Goal: Information Seeking & Learning: Check status

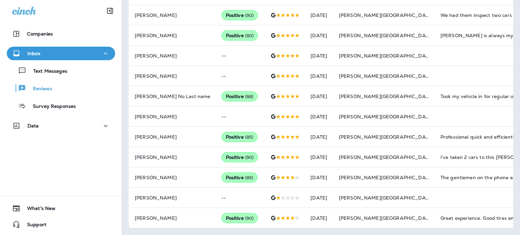
scroll to position [131, 0]
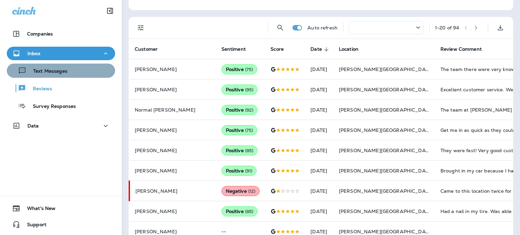
click at [77, 74] on div "Text Messages" at bounding box center [60, 71] width 103 height 10
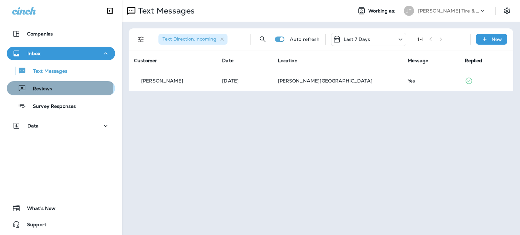
click at [58, 84] on div "Reviews" at bounding box center [60, 88] width 103 height 10
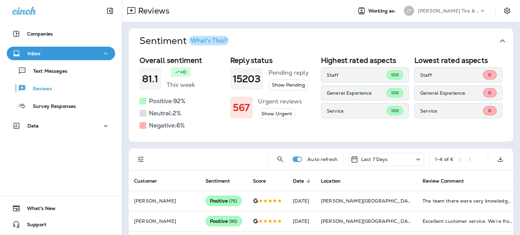
click at [209, 42] on div "What's This?" at bounding box center [209, 41] width 36 height 6
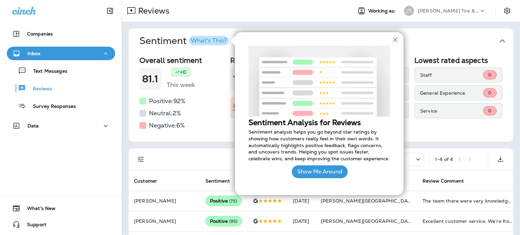
click at [395, 39] on button "×" at bounding box center [395, 39] width 6 height 11
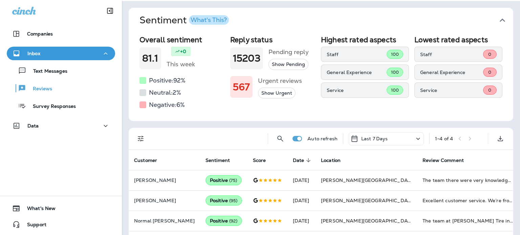
scroll to position [43, 0]
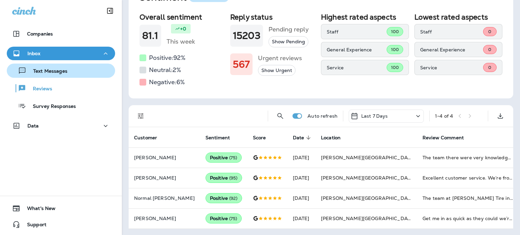
click at [95, 74] on div "Text Messages" at bounding box center [60, 71] width 103 height 10
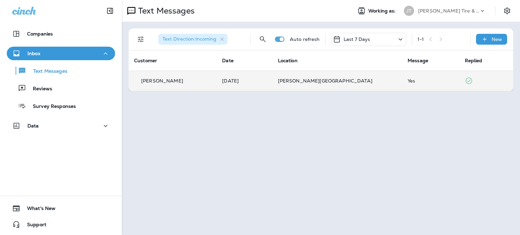
click at [369, 77] on td "[PERSON_NAME][GEOGRAPHIC_DATA]" at bounding box center [337, 81] width 130 height 20
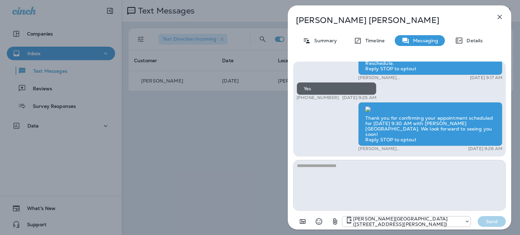
click at [502, 16] on icon "button" at bounding box center [499, 17] width 8 height 8
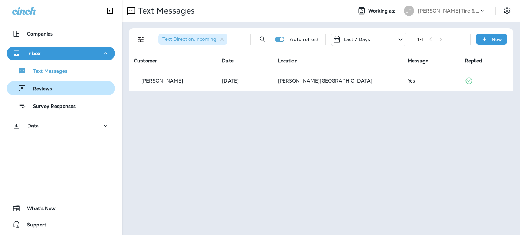
click at [77, 88] on div "Reviews" at bounding box center [60, 88] width 103 height 10
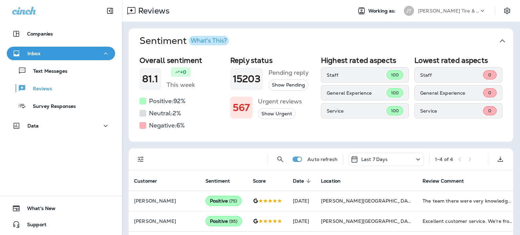
click at [139, 159] on icon "Filters" at bounding box center [141, 160] width 6 height 6
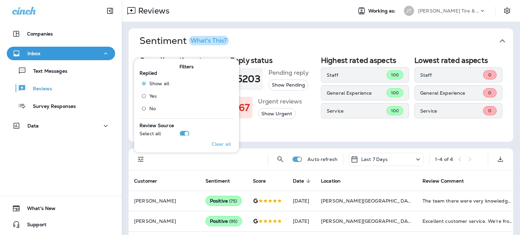
click at [375, 158] on p "Last 7 Days" at bounding box center [374, 159] width 27 height 5
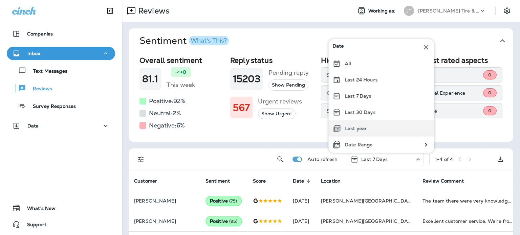
click at [383, 127] on div "Last year" at bounding box center [381, 128] width 106 height 16
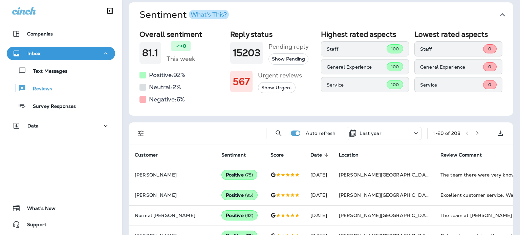
scroll to position [68, 0]
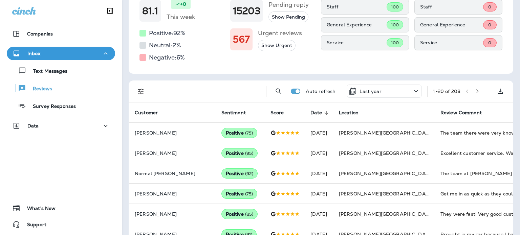
click at [475, 89] on icon "button" at bounding box center [477, 91] width 5 height 5
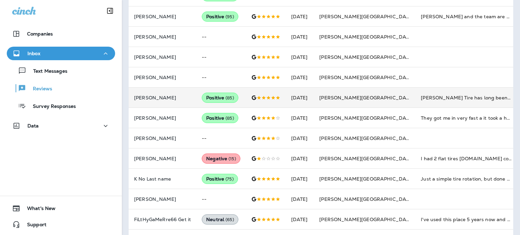
scroll to position [338, 0]
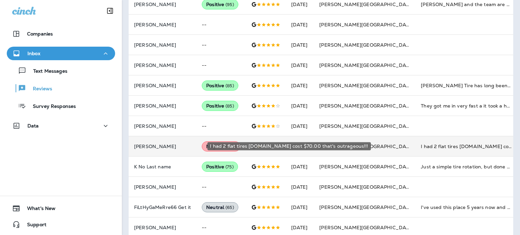
click at [421, 147] on div "I had 2 flat tires [DOMAIN_NAME] cost $70.00 that's outrageous!!!" at bounding box center [466, 146] width 91 height 7
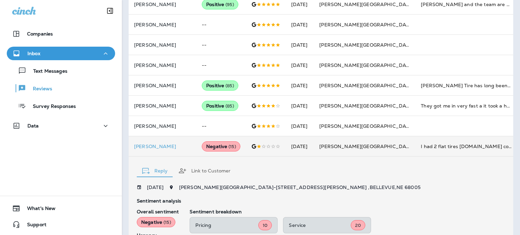
scroll to position [465, 0]
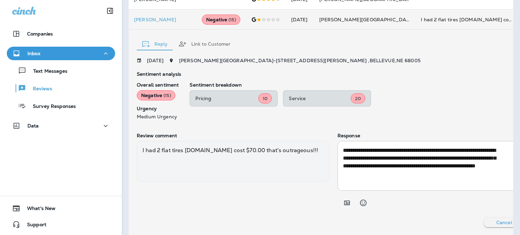
click at [519, 43] on icon "button" at bounding box center [523, 42] width 4 height 4
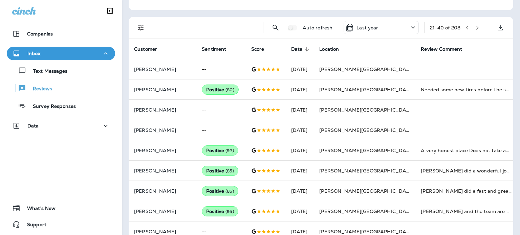
scroll to position [0, 0]
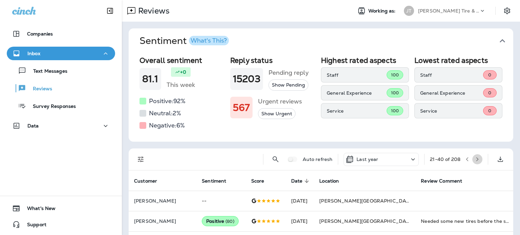
click at [475, 158] on icon "button" at bounding box center [477, 159] width 5 height 5
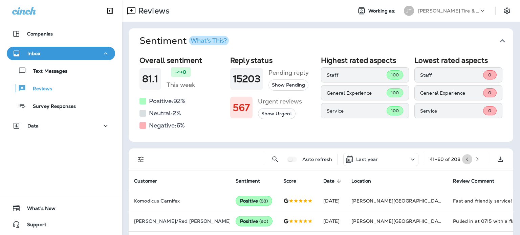
click at [462, 161] on button "button" at bounding box center [467, 159] width 10 height 10
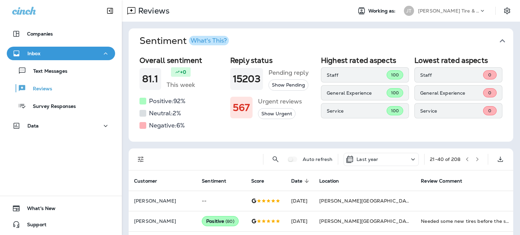
click at [462, 159] on button "button" at bounding box center [467, 159] width 10 height 10
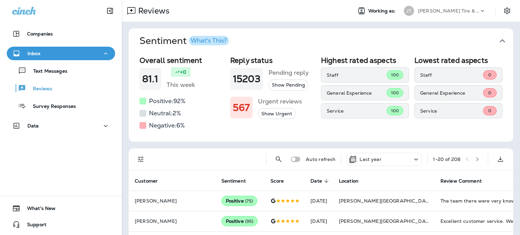
click at [475, 157] on icon "button" at bounding box center [477, 159] width 5 height 5
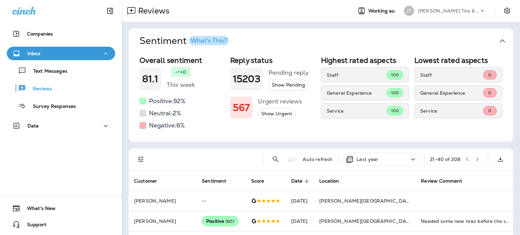
click at [476, 158] on icon "button" at bounding box center [477, 159] width 2 height 4
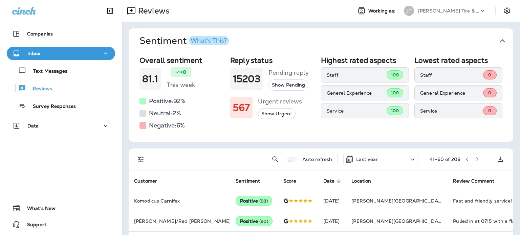
click at [476, 158] on icon "button" at bounding box center [477, 159] width 2 height 4
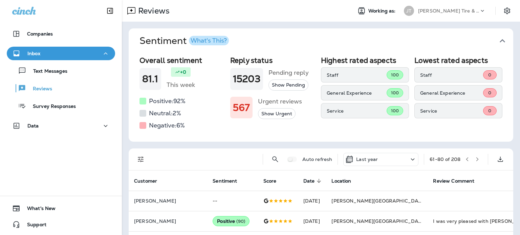
click at [475, 158] on icon "button" at bounding box center [477, 159] width 5 height 5
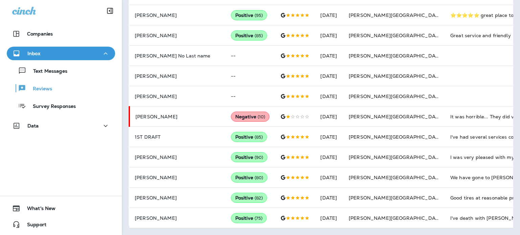
scroll to position [97, 0]
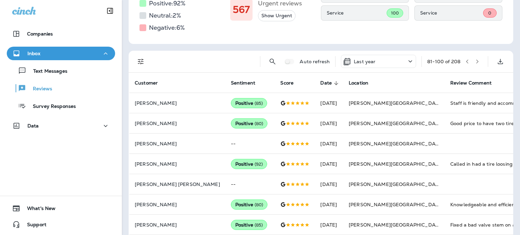
click at [472, 61] on button "button" at bounding box center [477, 62] width 10 height 10
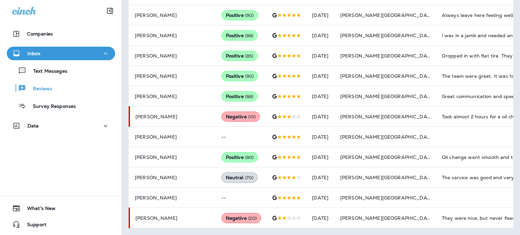
scroll to position [131, 0]
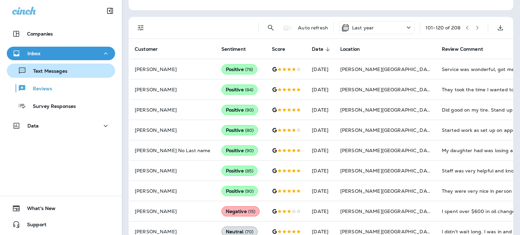
click at [58, 66] on div "Text Messages" at bounding box center [38, 71] width 58 height 10
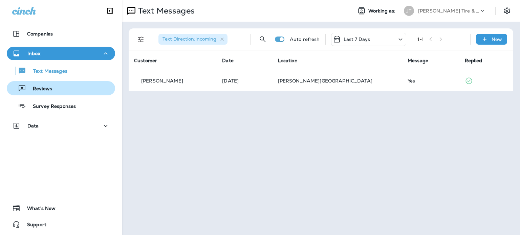
click at [60, 89] on div "Reviews" at bounding box center [60, 88] width 103 height 10
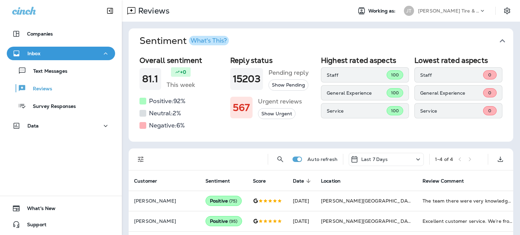
scroll to position [43, 0]
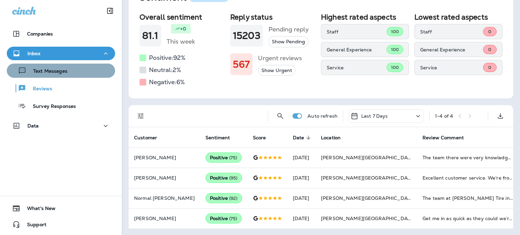
click at [80, 74] on div "Text Messages" at bounding box center [60, 71] width 103 height 10
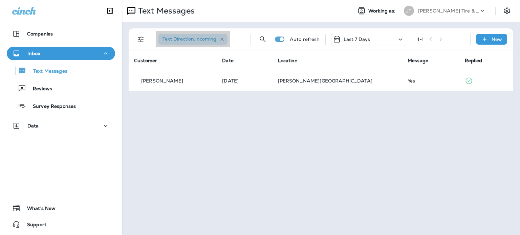
click at [224, 38] on icon "button" at bounding box center [222, 40] width 6 height 6
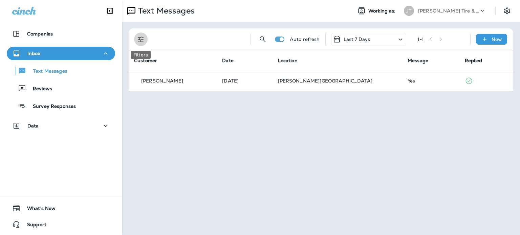
click at [140, 36] on icon "Filters" at bounding box center [141, 39] width 8 height 8
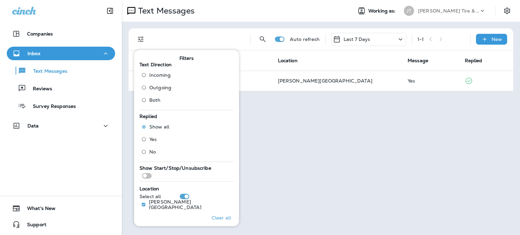
click at [323, 153] on div "Text Messages Working as: [PERSON_NAME] Tire & Auto Auto refresh Last 7 Days 1 …" at bounding box center [321, 117] width 398 height 235
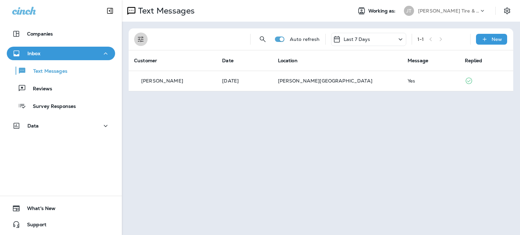
click at [144, 36] on icon "Filters" at bounding box center [141, 39] width 8 height 8
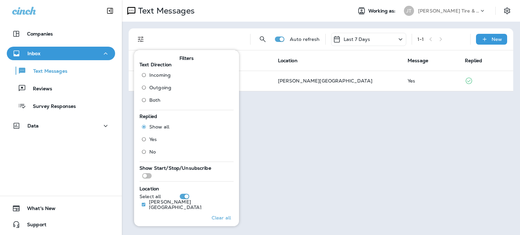
click at [157, 103] on span "Both" at bounding box center [155, 99] width 12 height 5
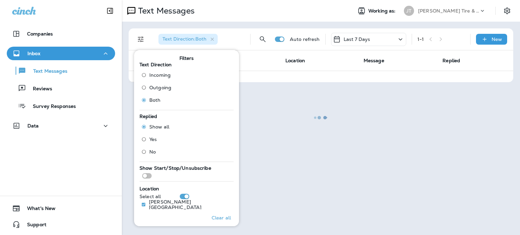
click at [236, 43] on div at bounding box center [321, 118] width 397 height 234
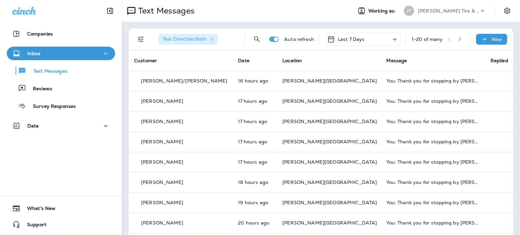
click at [213, 39] on icon "button" at bounding box center [212, 40] width 6 height 6
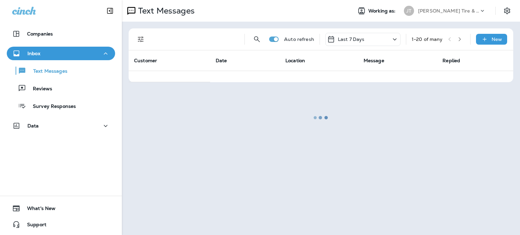
click at [133, 38] on div at bounding box center [321, 118] width 397 height 234
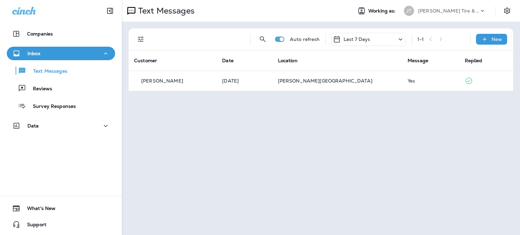
click at [139, 38] on icon "Filters" at bounding box center [141, 40] width 6 height 6
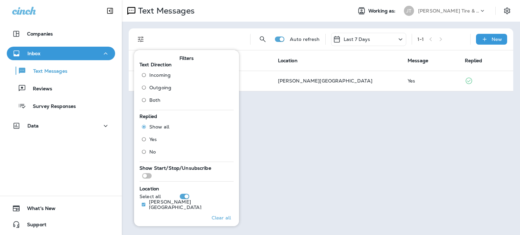
click at [169, 71] on label "Incoming" at bounding box center [154, 75] width 33 height 11
click at [247, 26] on div "Text Direction : Incoming Auto refresh Last 7 Days 1 - 1 New Customer Date Loca…" at bounding box center [321, 60] width 398 height 76
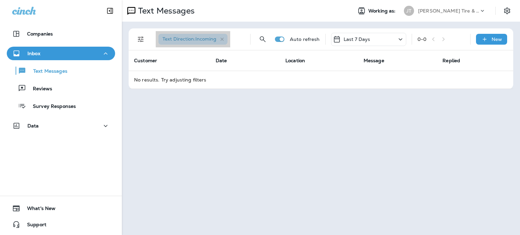
click at [223, 38] on icon "button" at bounding box center [222, 40] width 6 height 6
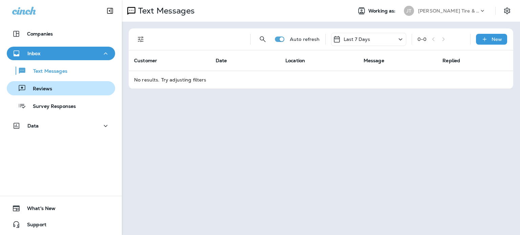
click at [66, 84] on div "Reviews" at bounding box center [60, 88] width 103 height 10
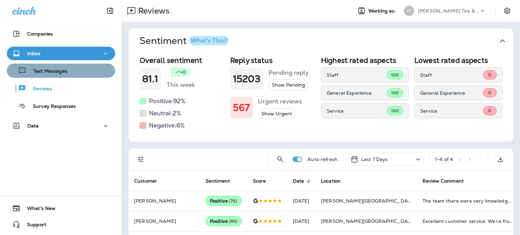
click at [76, 72] on div "Text Messages" at bounding box center [60, 71] width 103 height 10
